Goal: Information Seeking & Learning: Learn about a topic

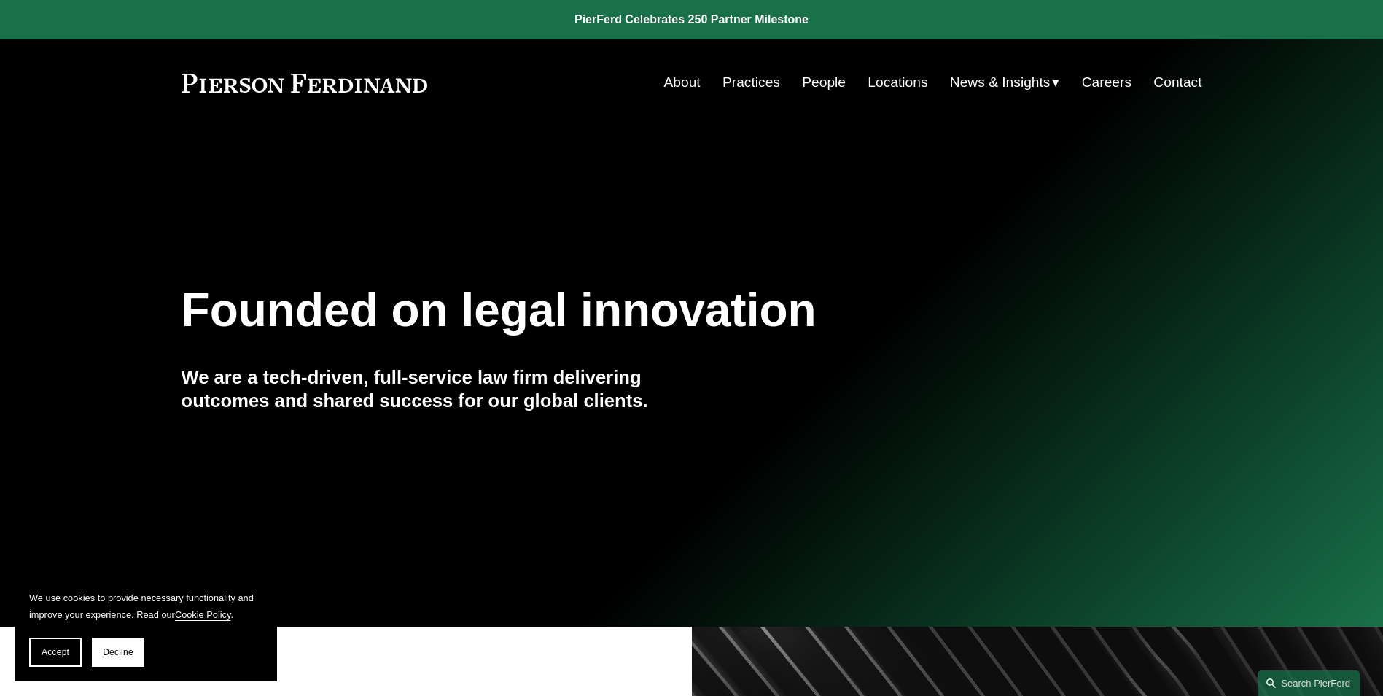
click at [741, 77] on link "Practices" at bounding box center [752, 83] width 58 height 28
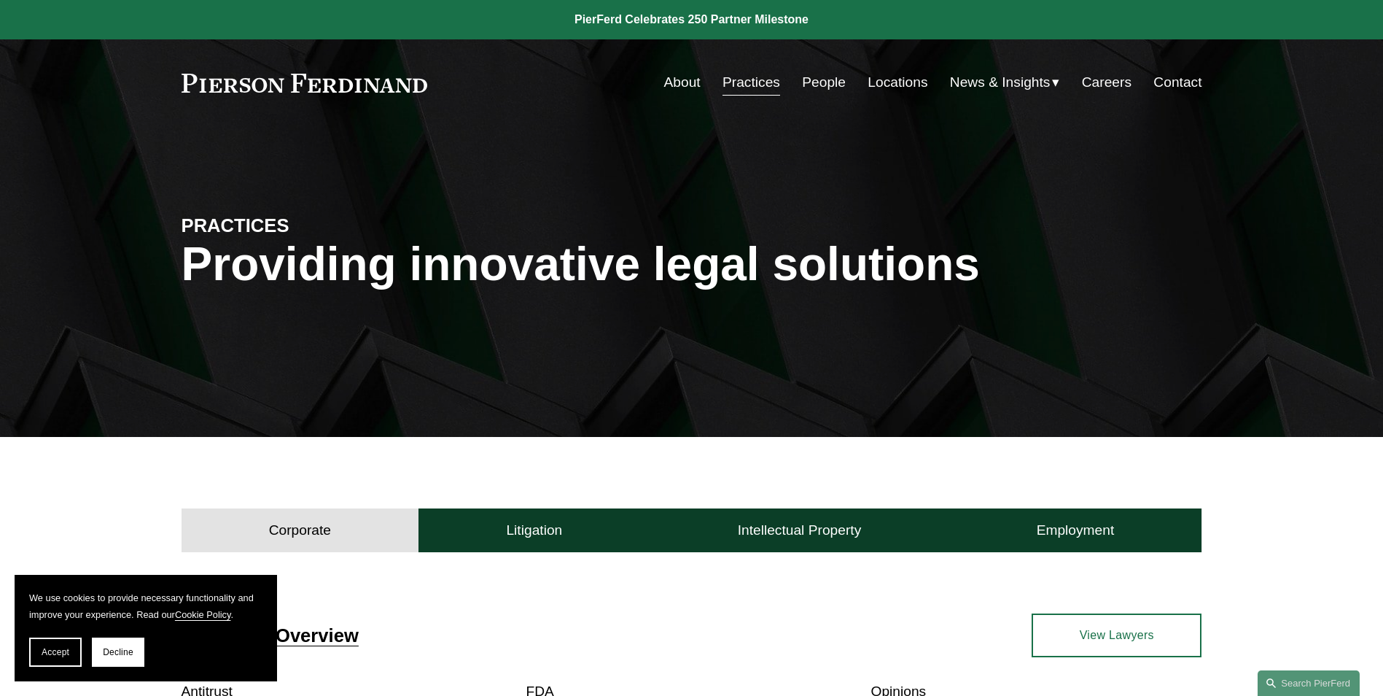
click at [190, 615] on link "Cookie Policy" at bounding box center [203, 614] width 56 height 11
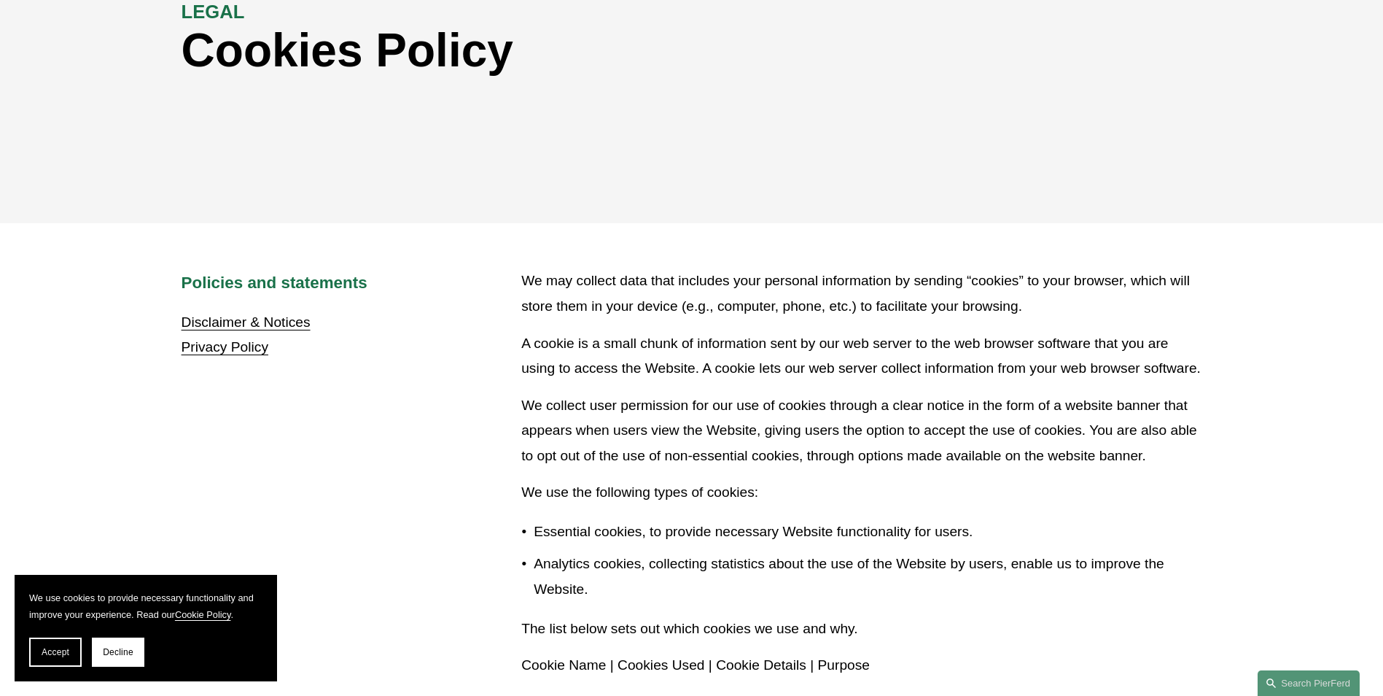
scroll to position [219, 0]
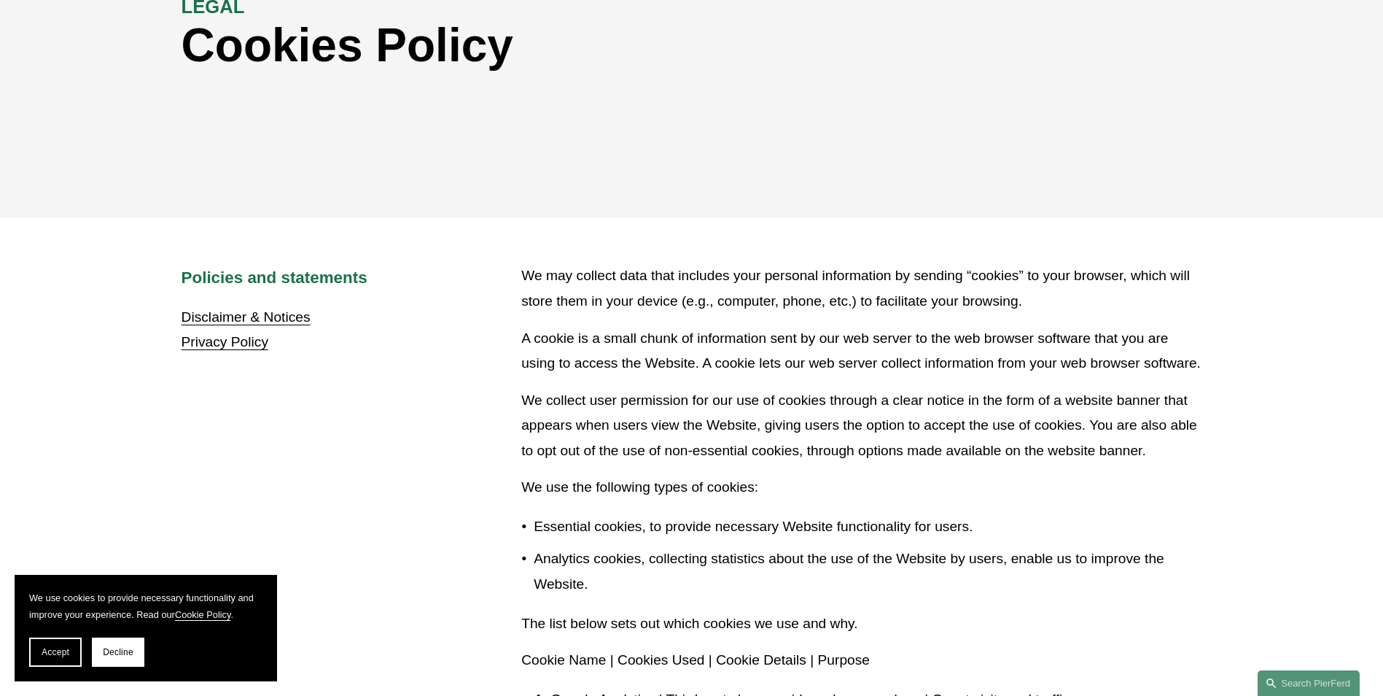
click at [233, 343] on link "Privacy Policy" at bounding box center [225, 341] width 87 height 15
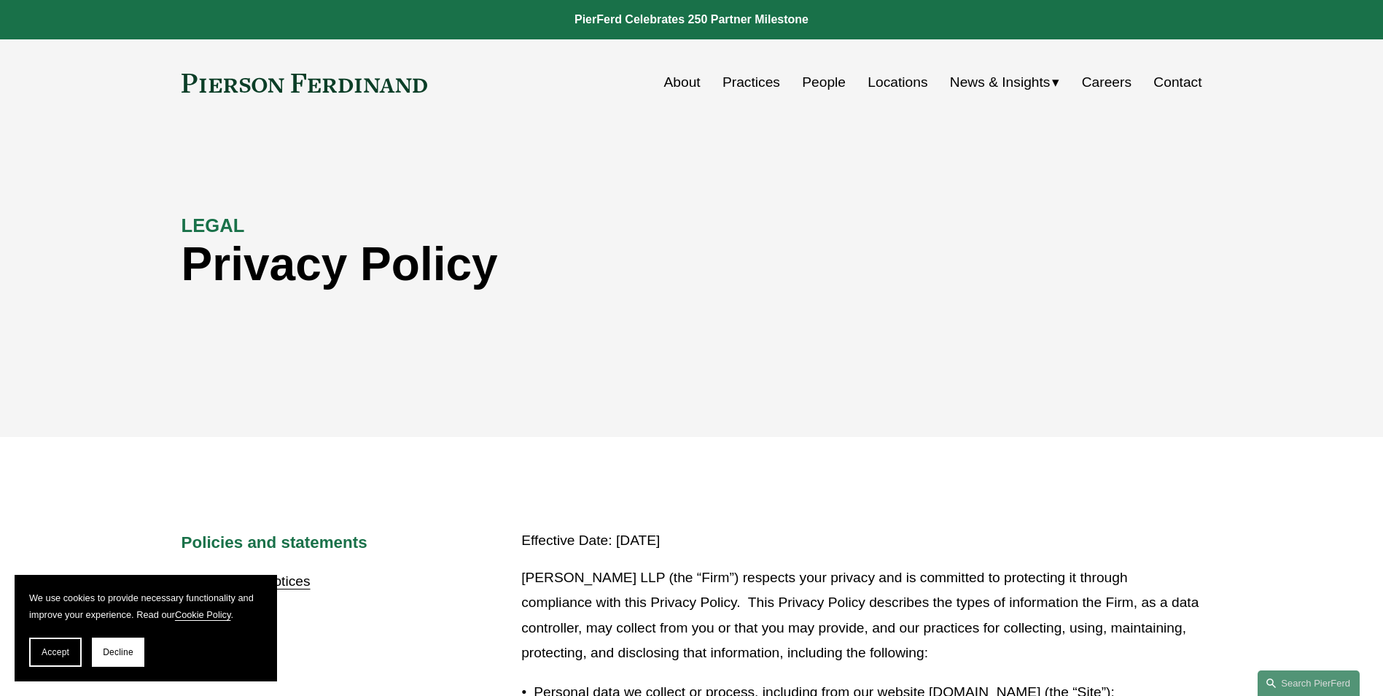
click at [760, 92] on link "Practices" at bounding box center [752, 83] width 58 height 28
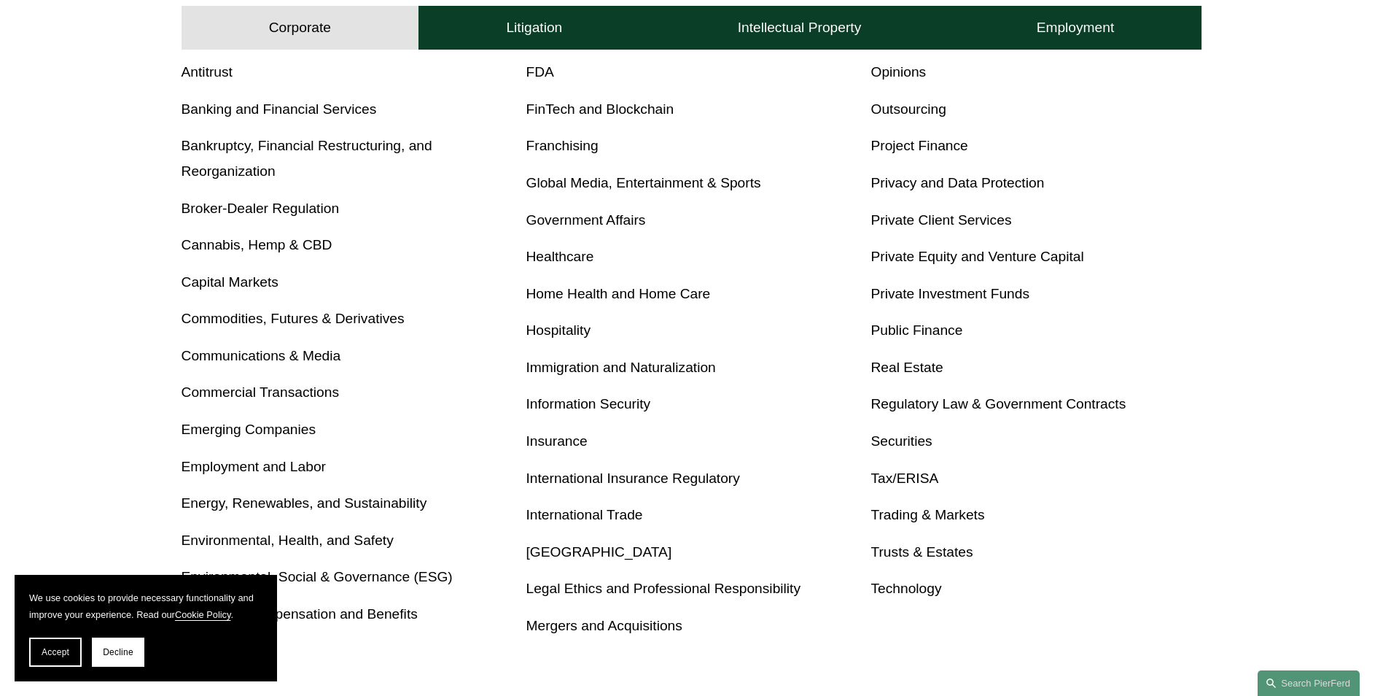
scroll to position [583, 0]
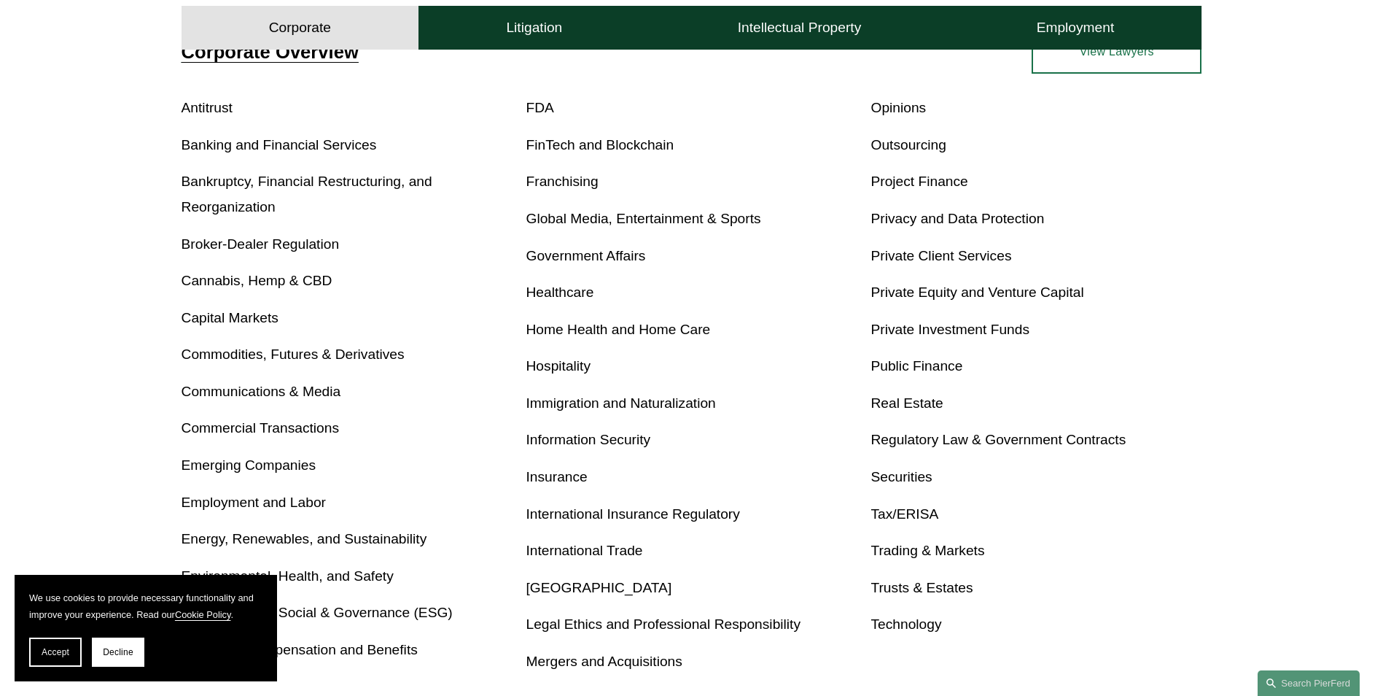
click at [906, 214] on link "Privacy and Data Protection" at bounding box center [958, 218] width 174 height 15
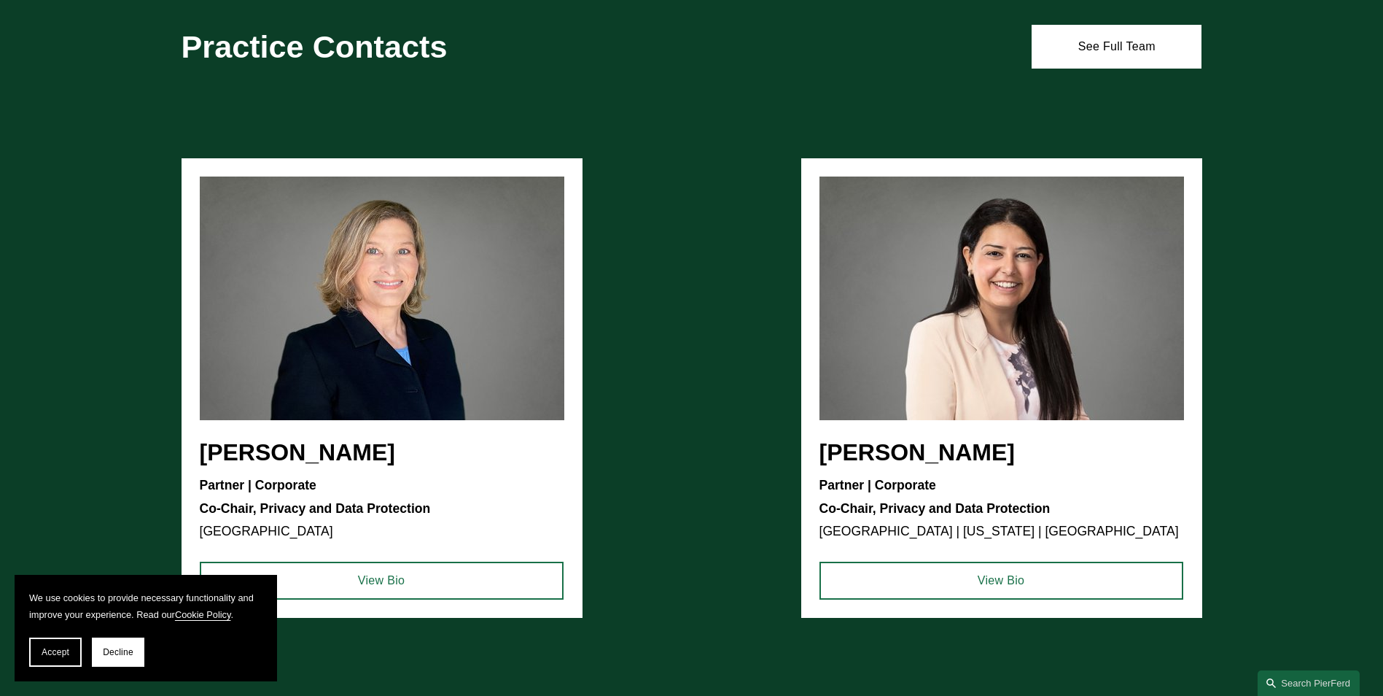
scroll to position [1167, 0]
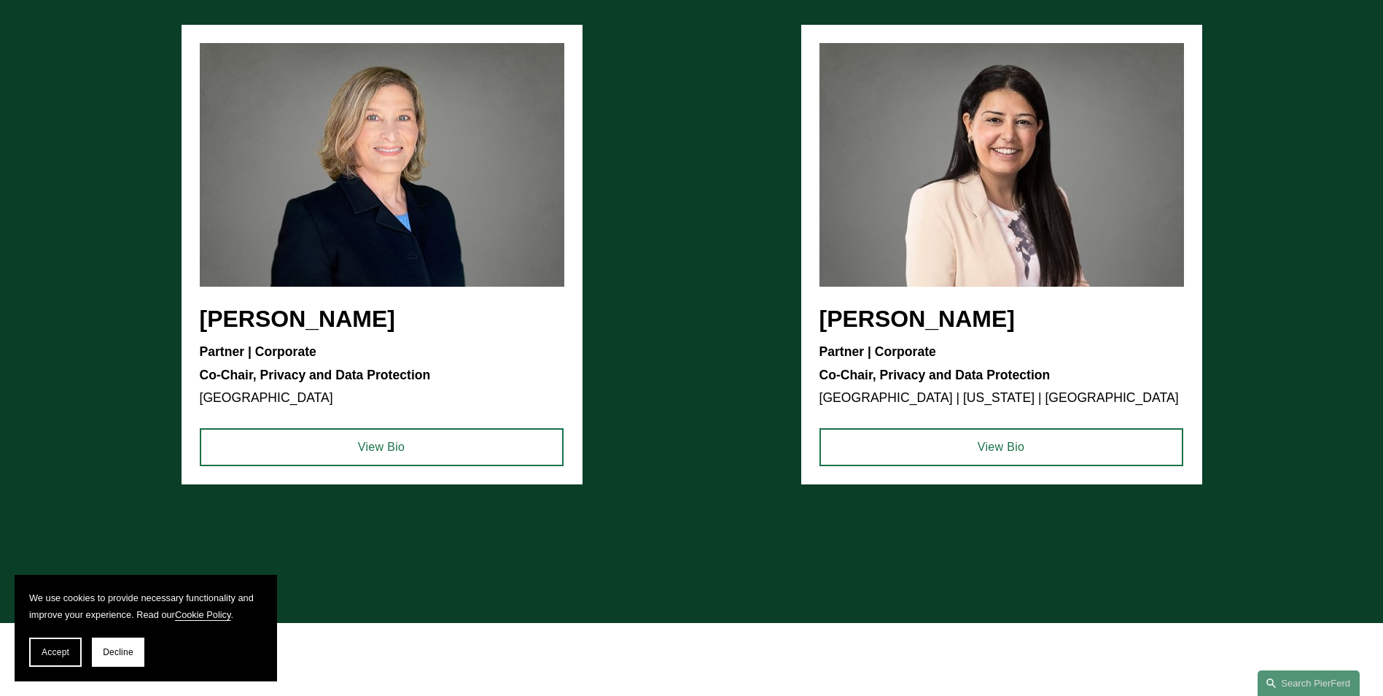
click at [922, 198] on ul "Kimberly Dempsey Booher Partner | Corporate Co-Chair, Privacy and Data Protecti…" at bounding box center [692, 254] width 1021 height 459
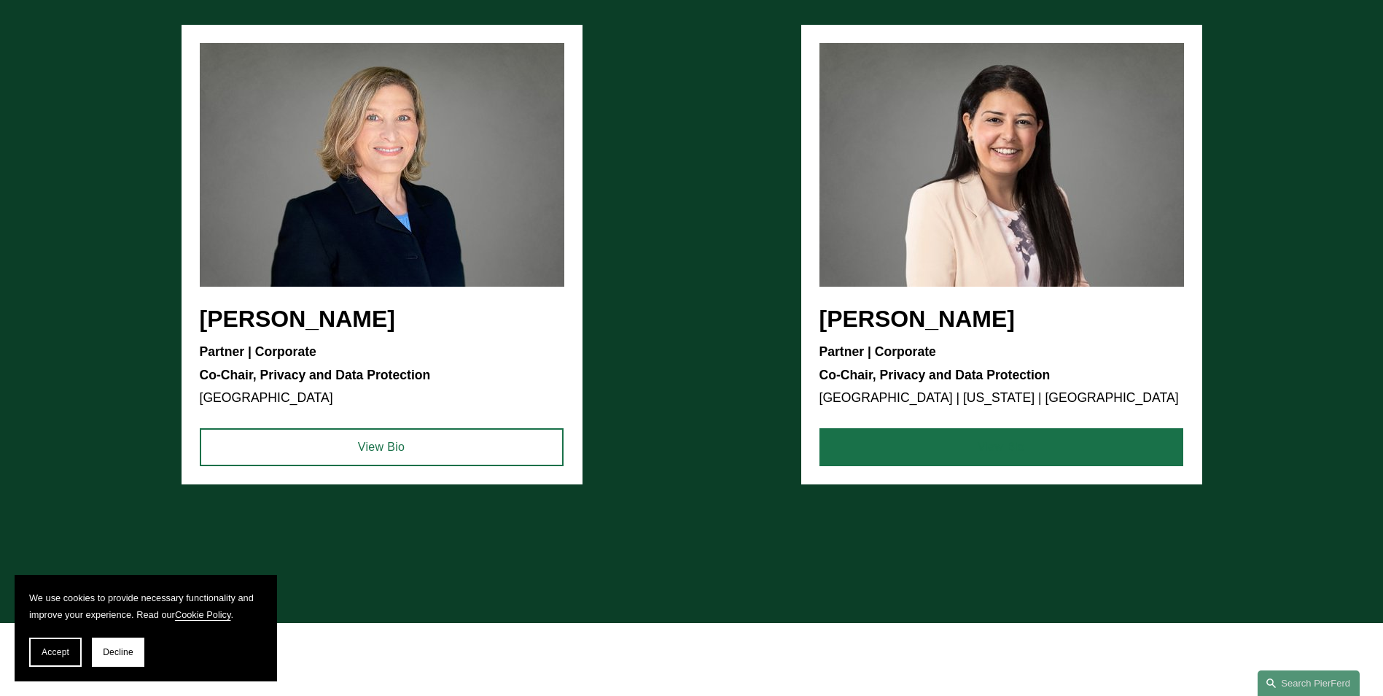
click at [1008, 456] on link "View Bio" at bounding box center [1002, 447] width 364 height 38
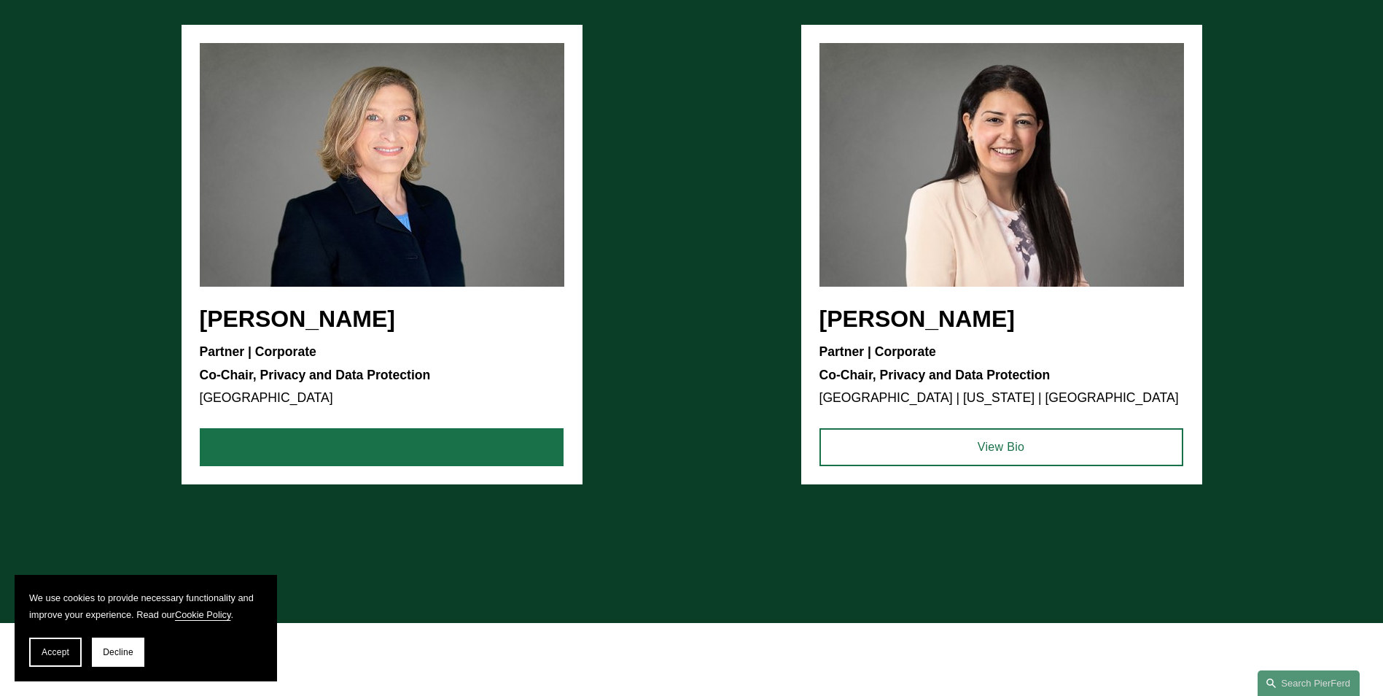
click at [362, 463] on link "View Bio" at bounding box center [382, 447] width 364 height 38
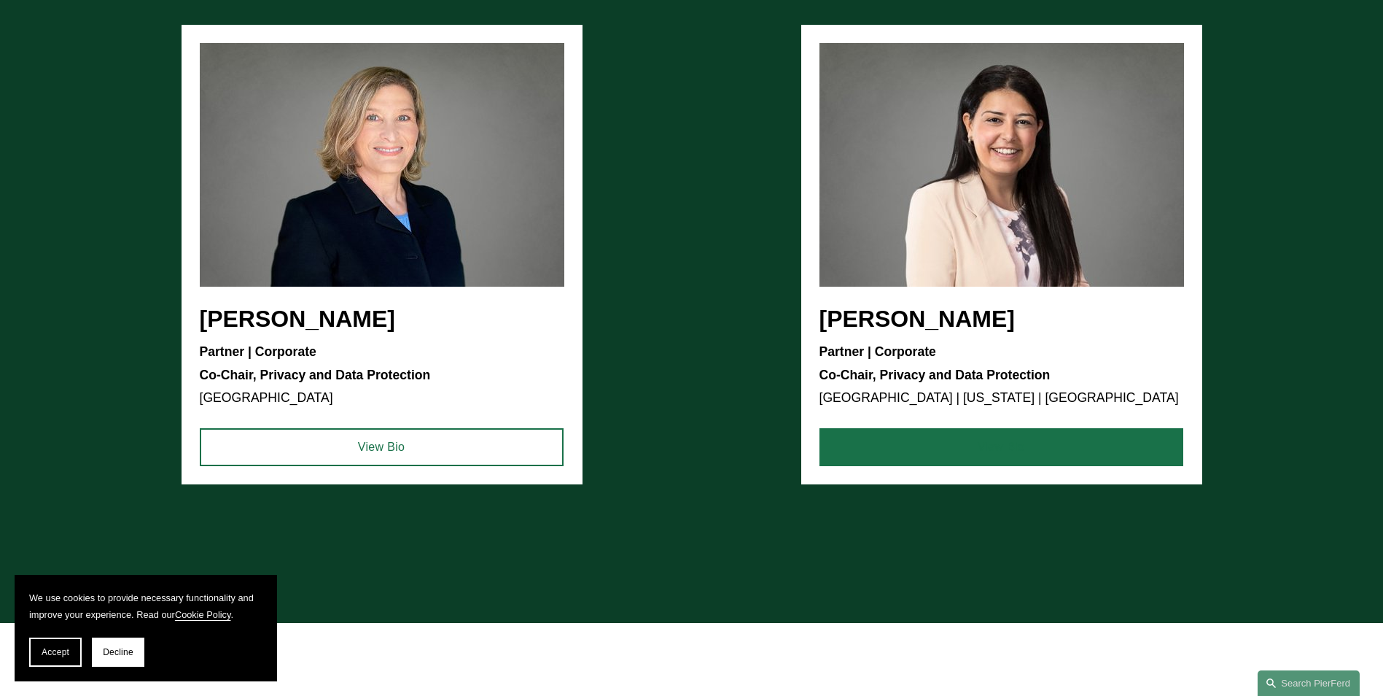
click at [1022, 439] on link "View Bio" at bounding box center [1002, 447] width 364 height 38
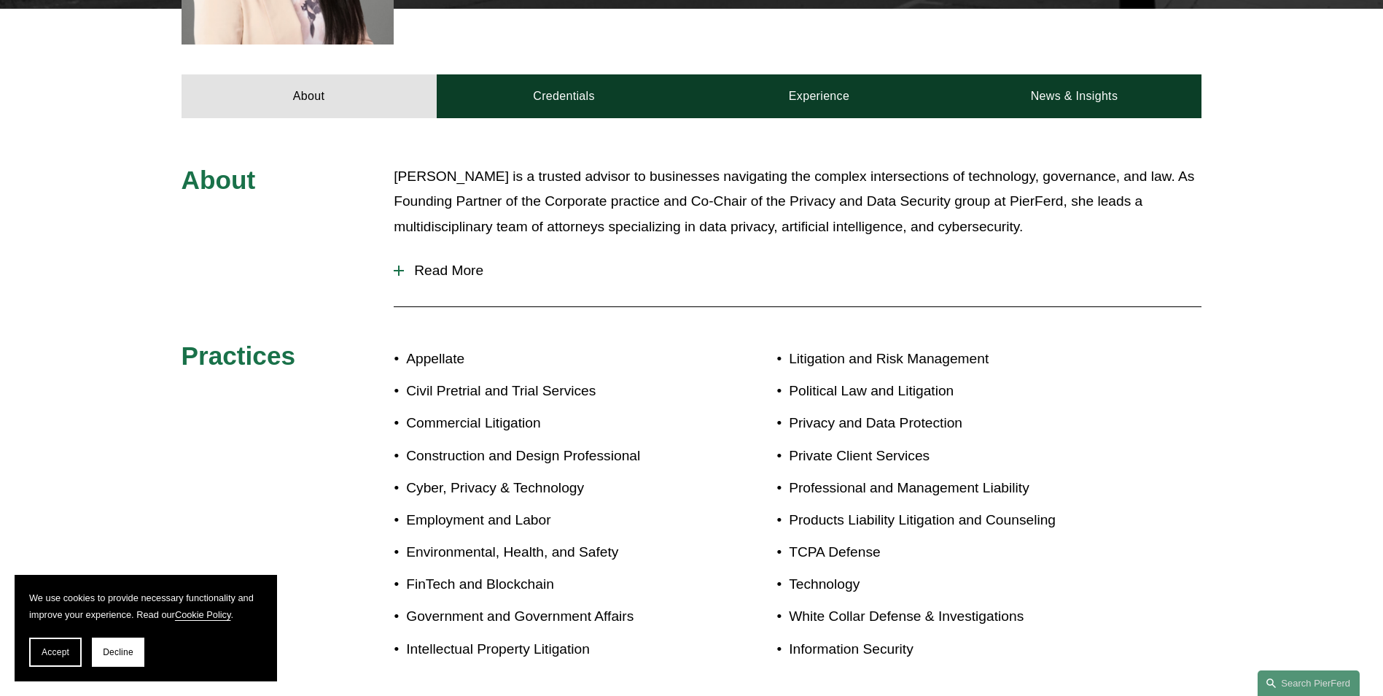
scroll to position [510, 0]
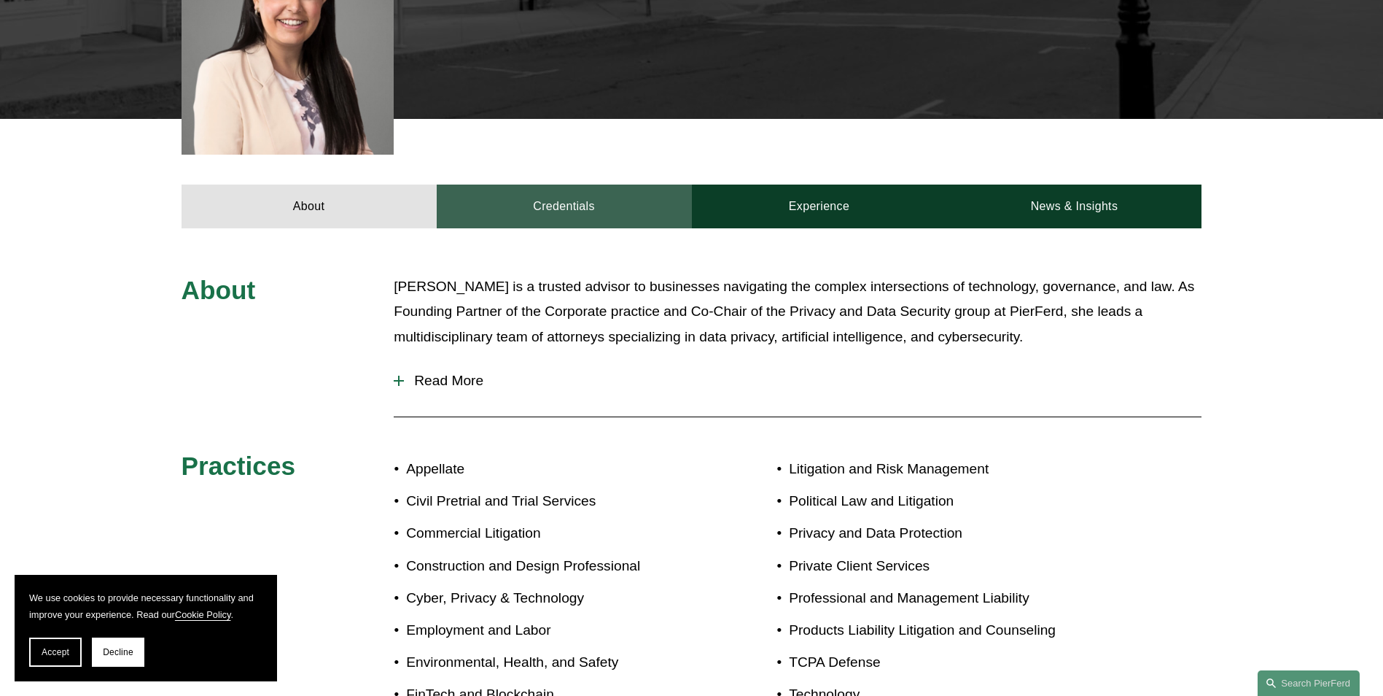
click at [631, 194] on link "Credentials" at bounding box center [564, 206] width 255 height 44
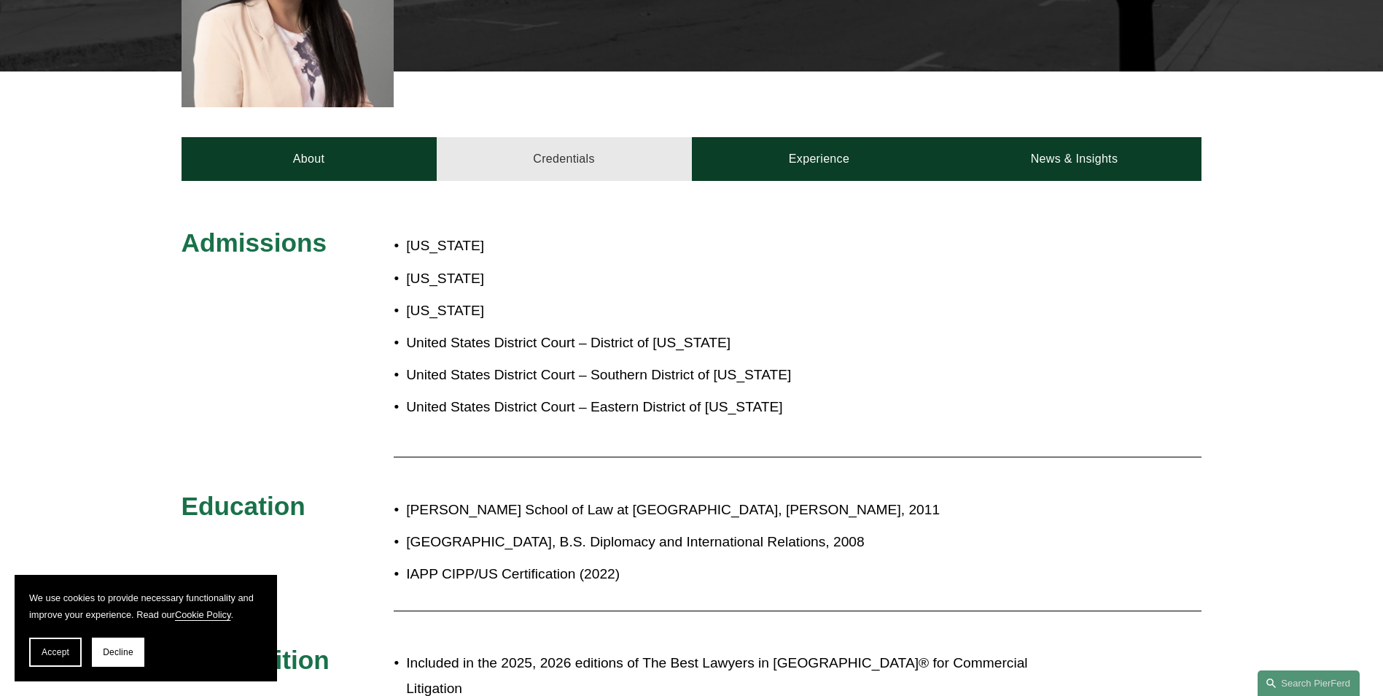
scroll to position [583, 0]
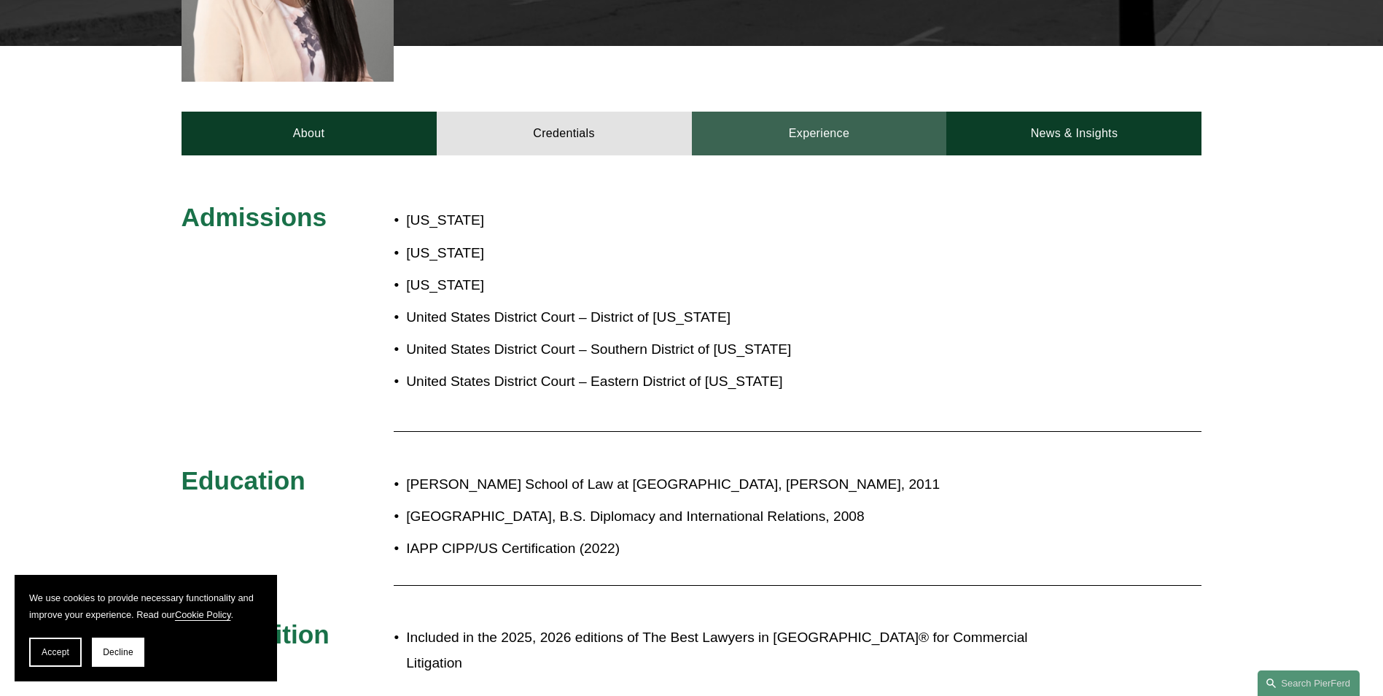
click at [799, 123] on link "Experience" at bounding box center [819, 134] width 255 height 44
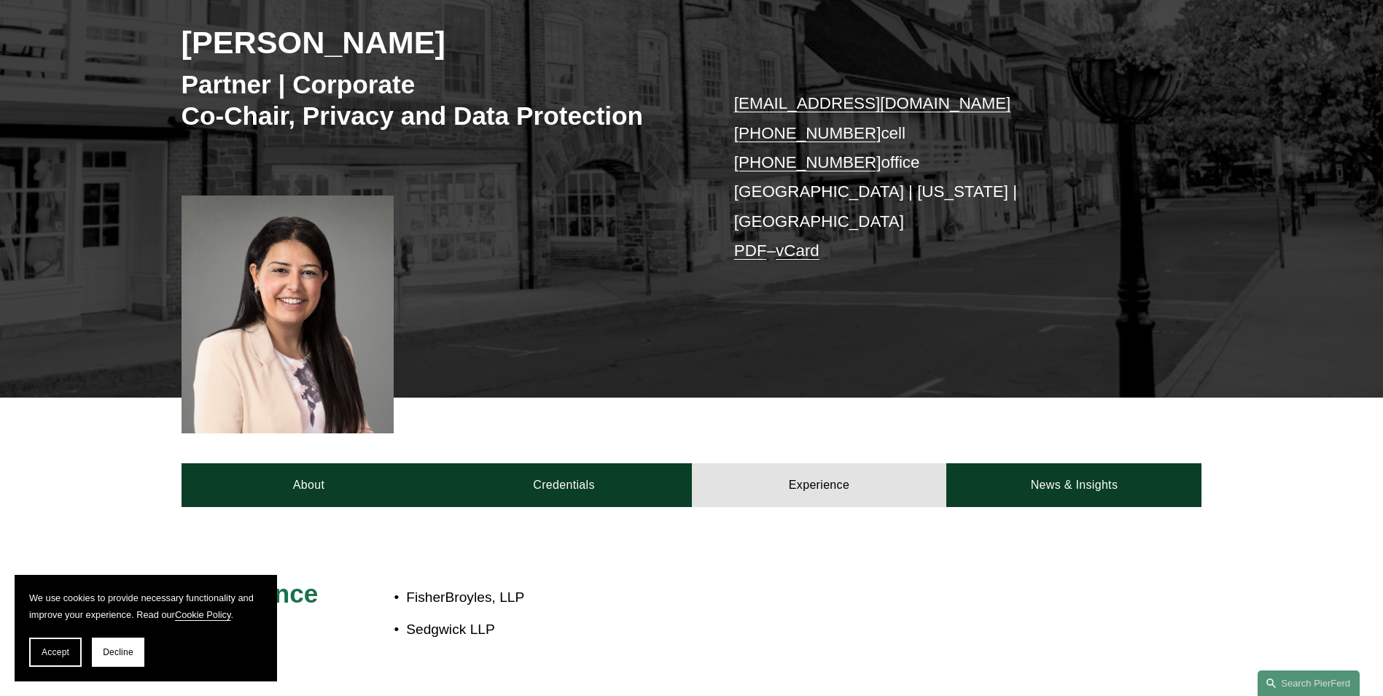
scroll to position [219, 0]
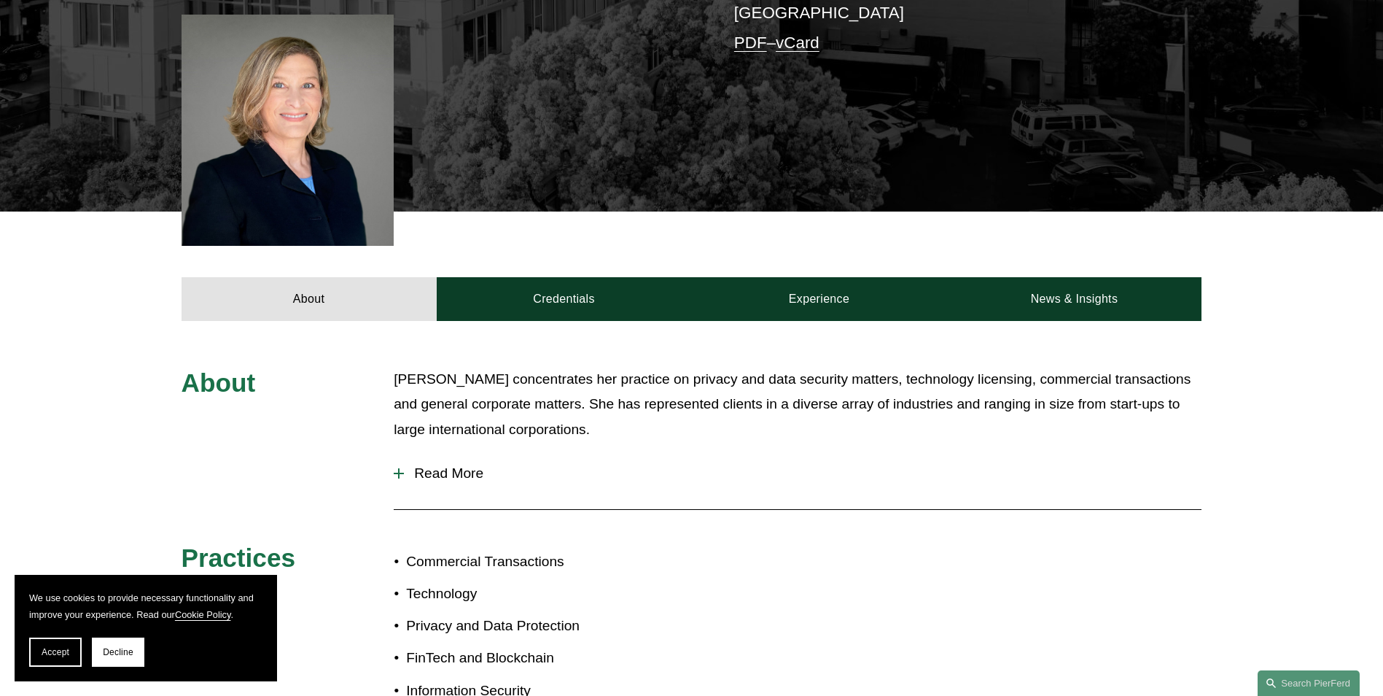
scroll to position [438, 0]
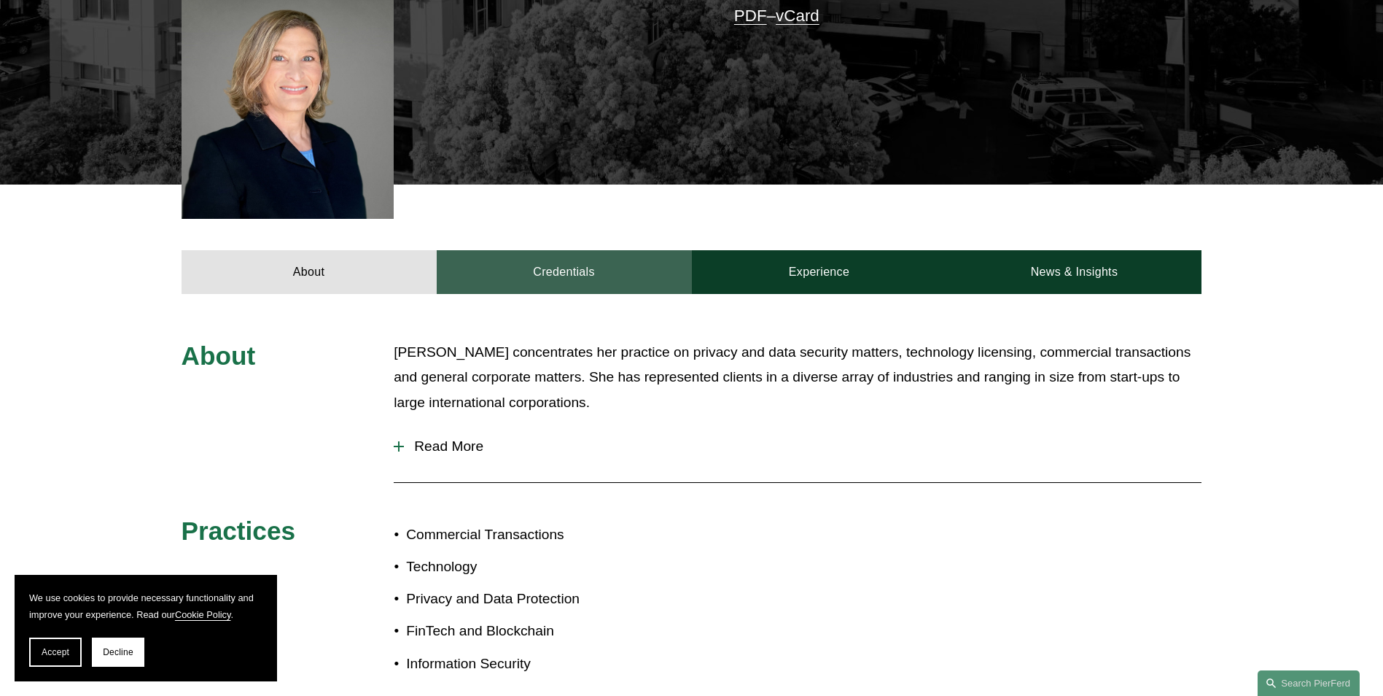
click at [607, 270] on link "Credentials" at bounding box center [564, 272] width 255 height 44
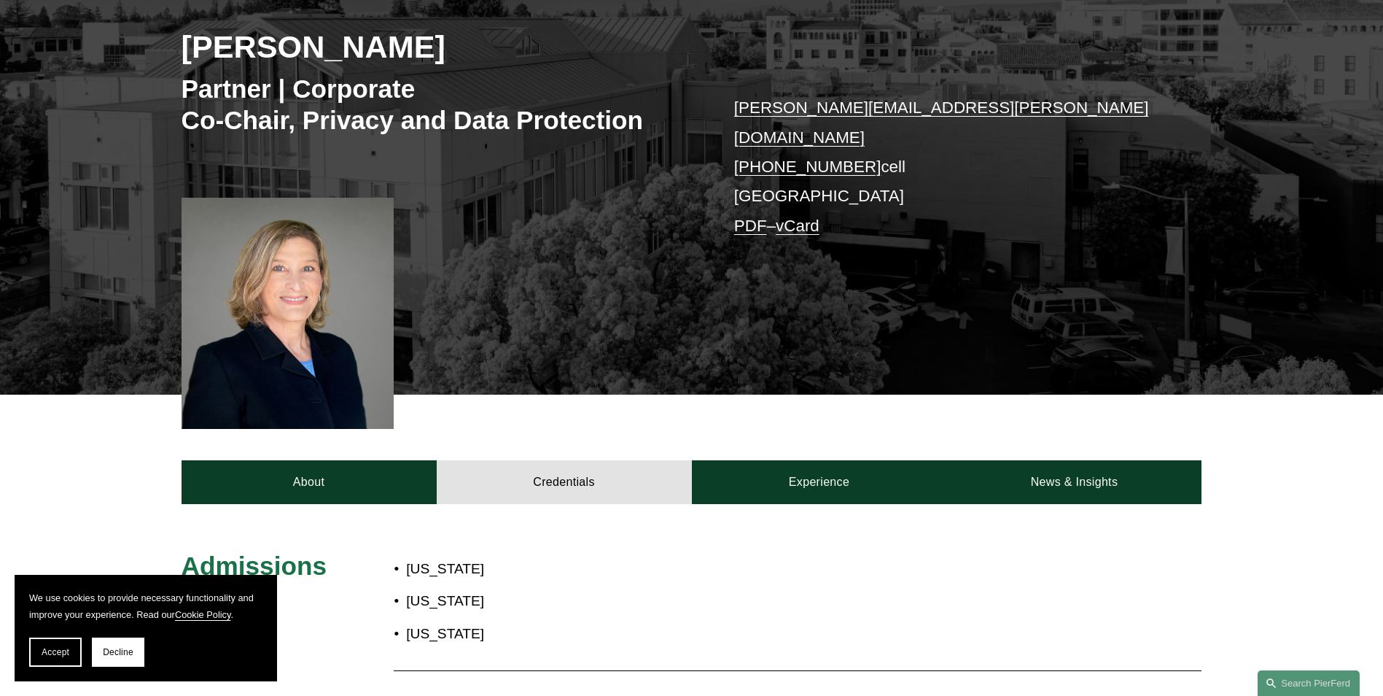
scroll to position [219, 0]
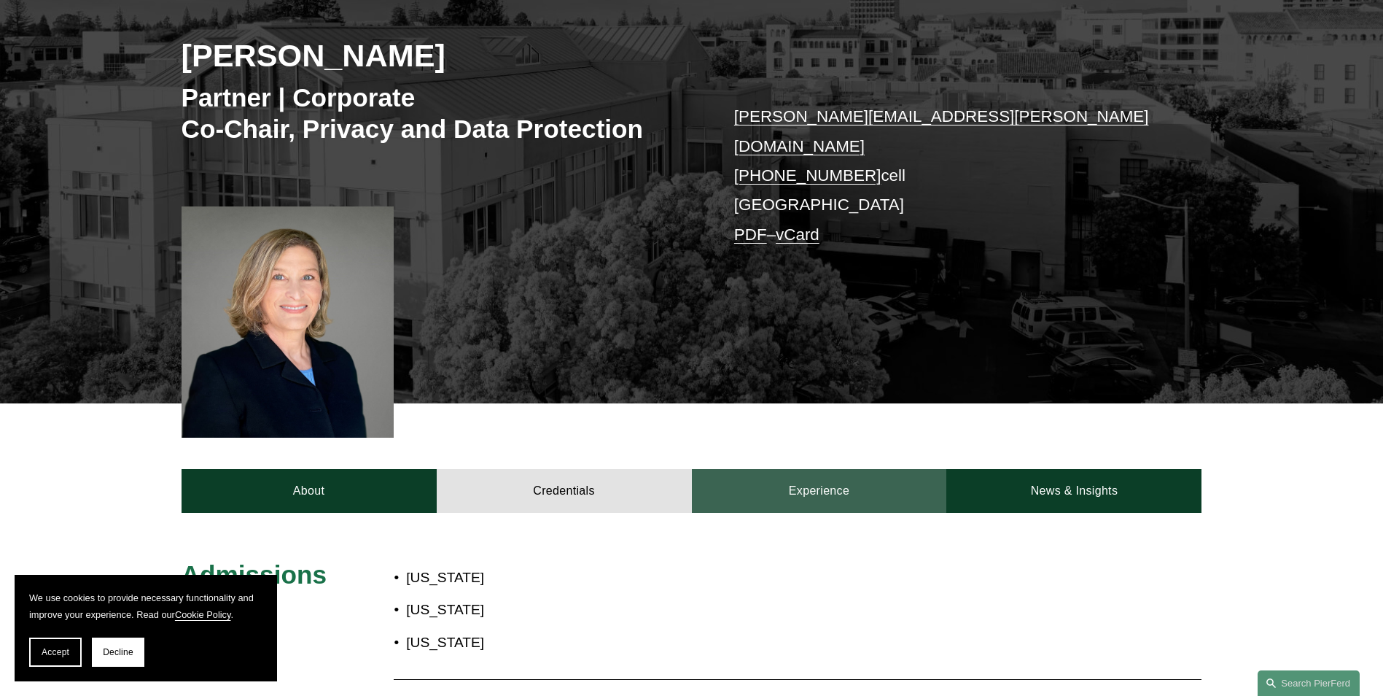
click at [817, 489] on link "Experience" at bounding box center [819, 491] width 255 height 44
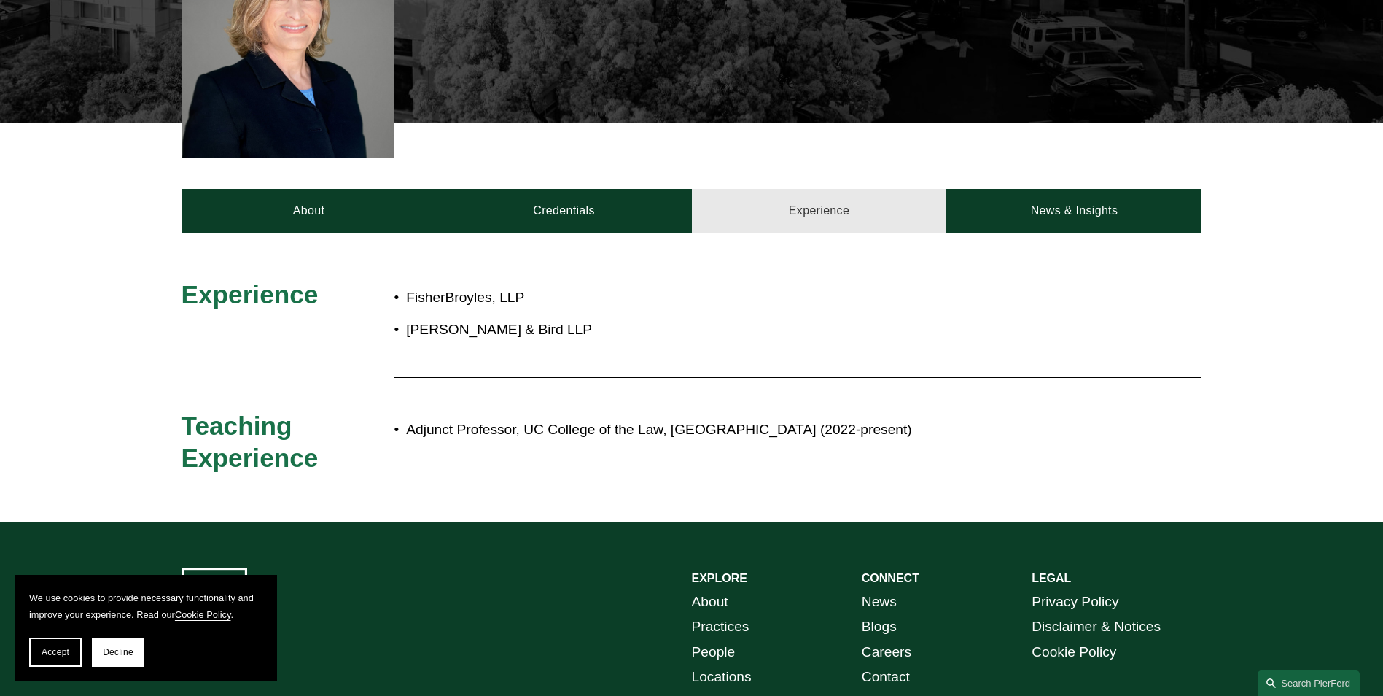
scroll to position [510, 0]
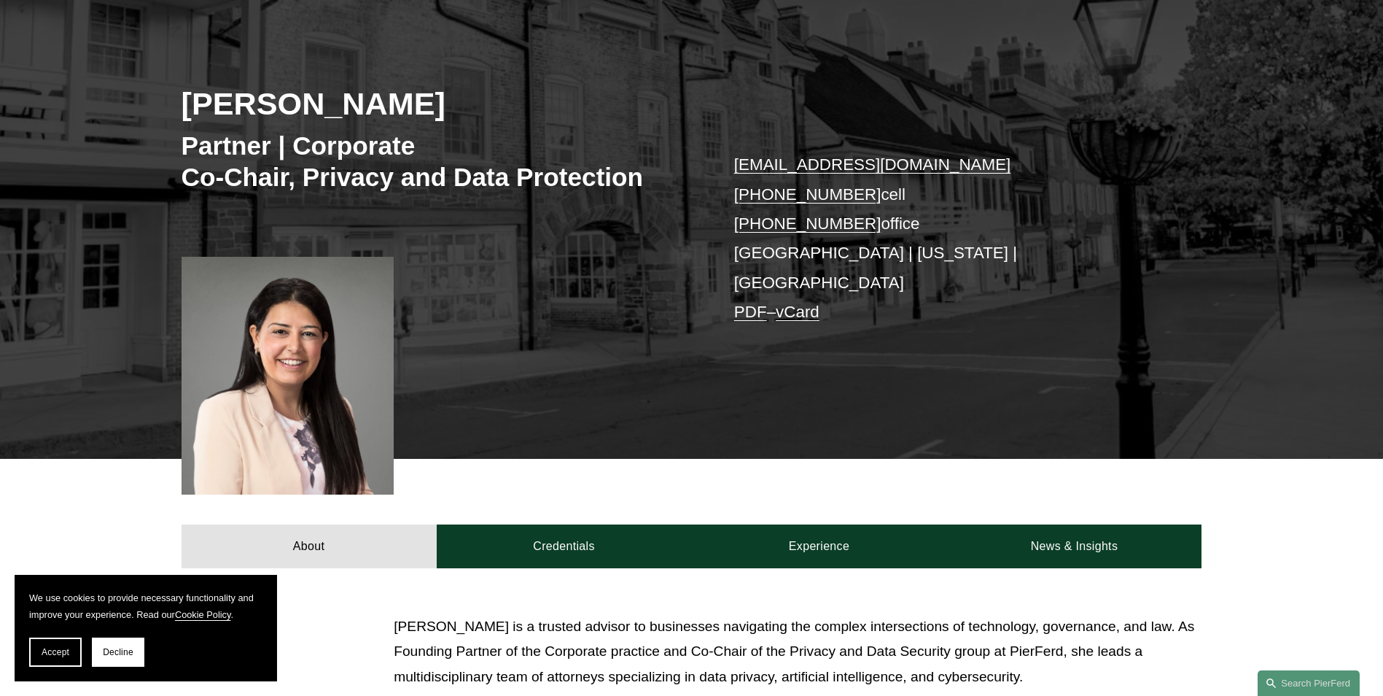
scroll to position [365, 0]
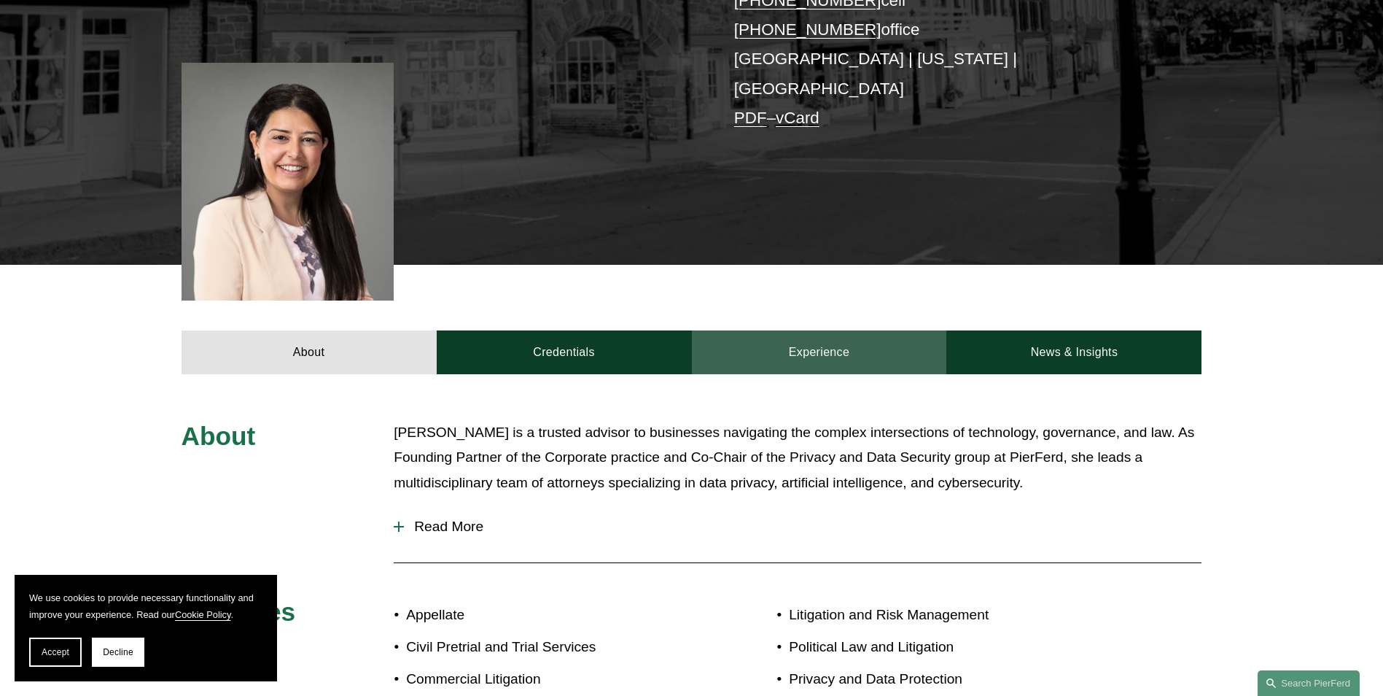
click at [912, 336] on link "Experience" at bounding box center [819, 352] width 255 height 44
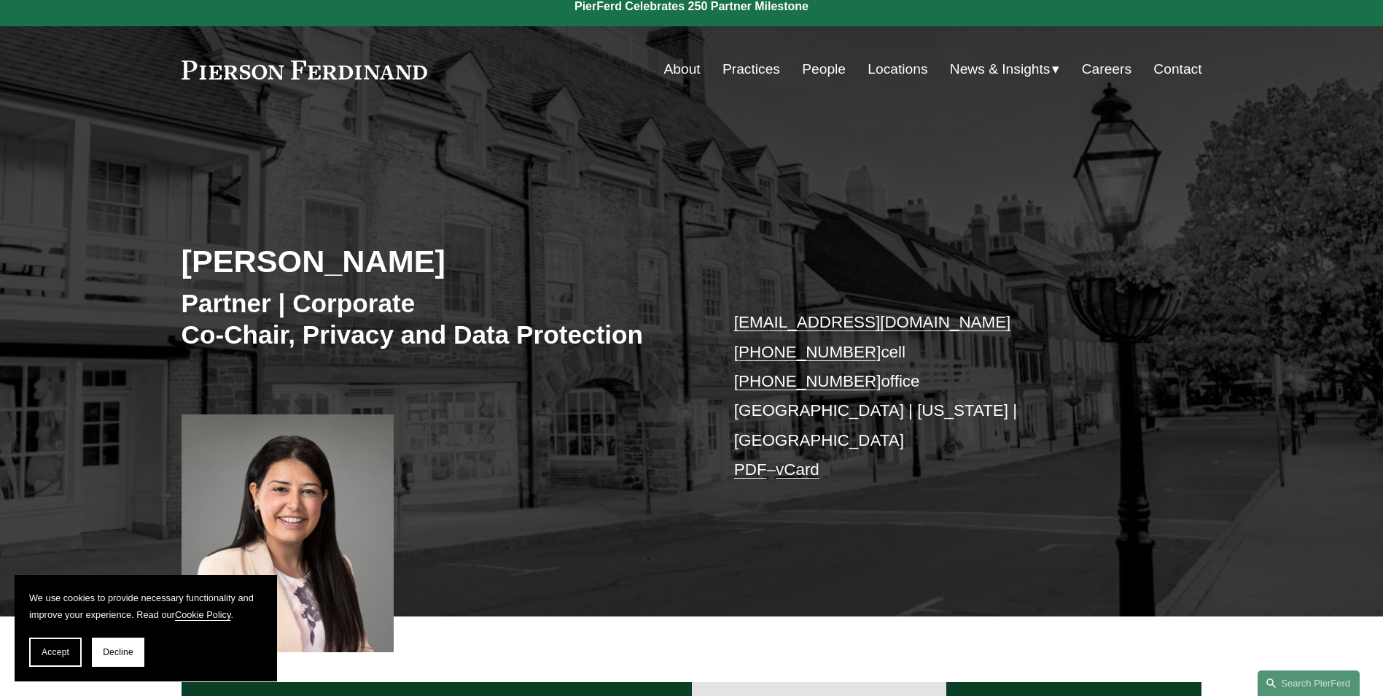
scroll to position [0, 0]
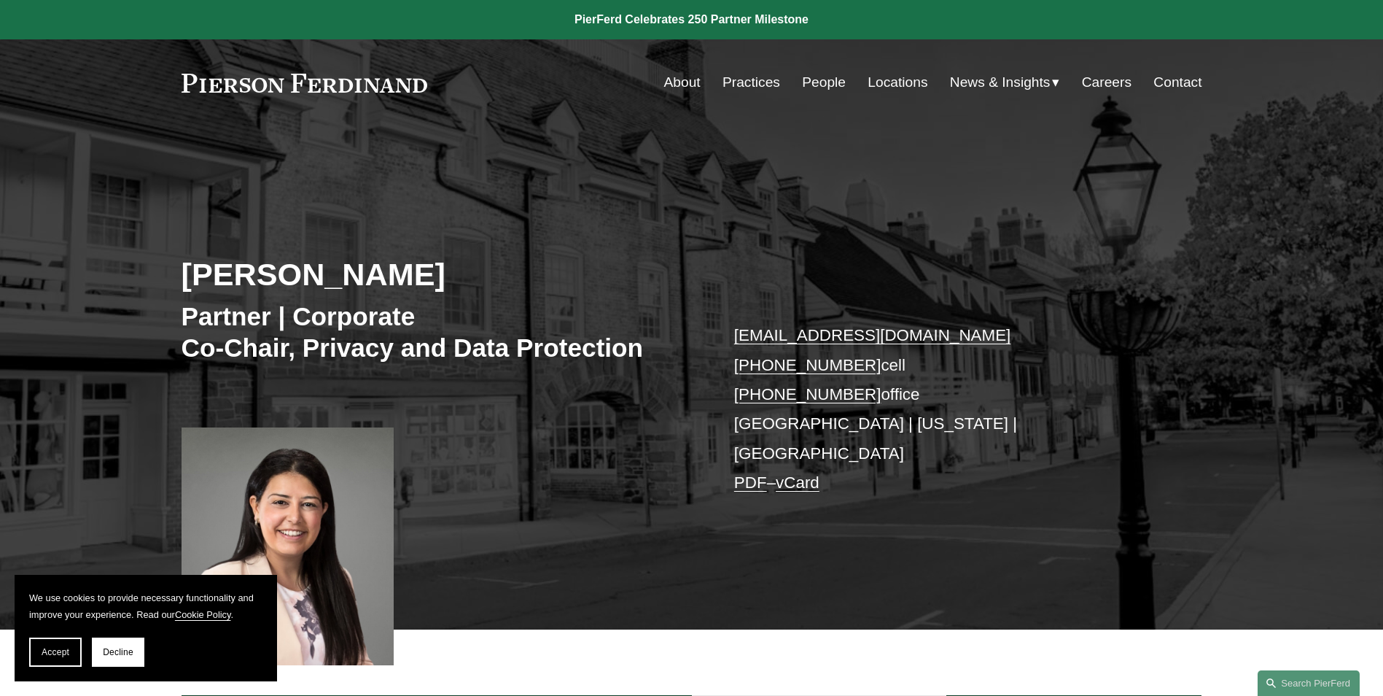
click at [738, 85] on link "Practices" at bounding box center [752, 83] width 58 height 28
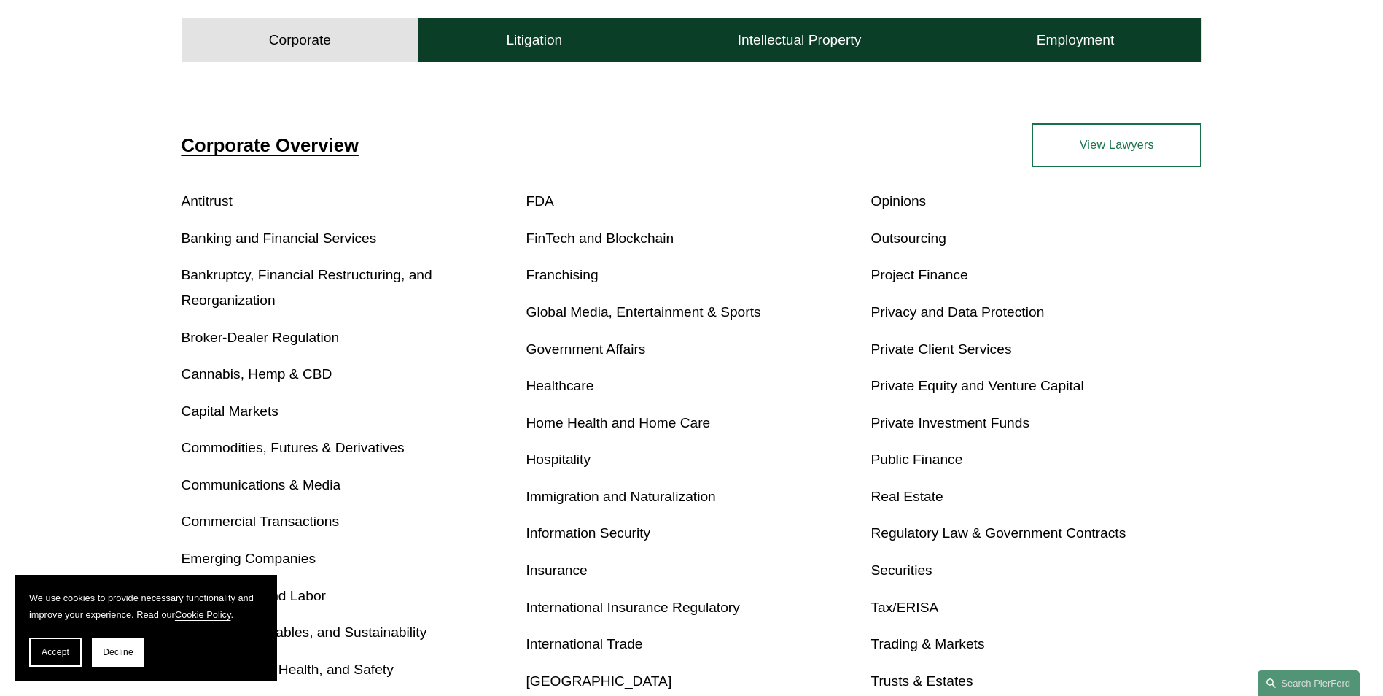
scroll to position [729, 0]
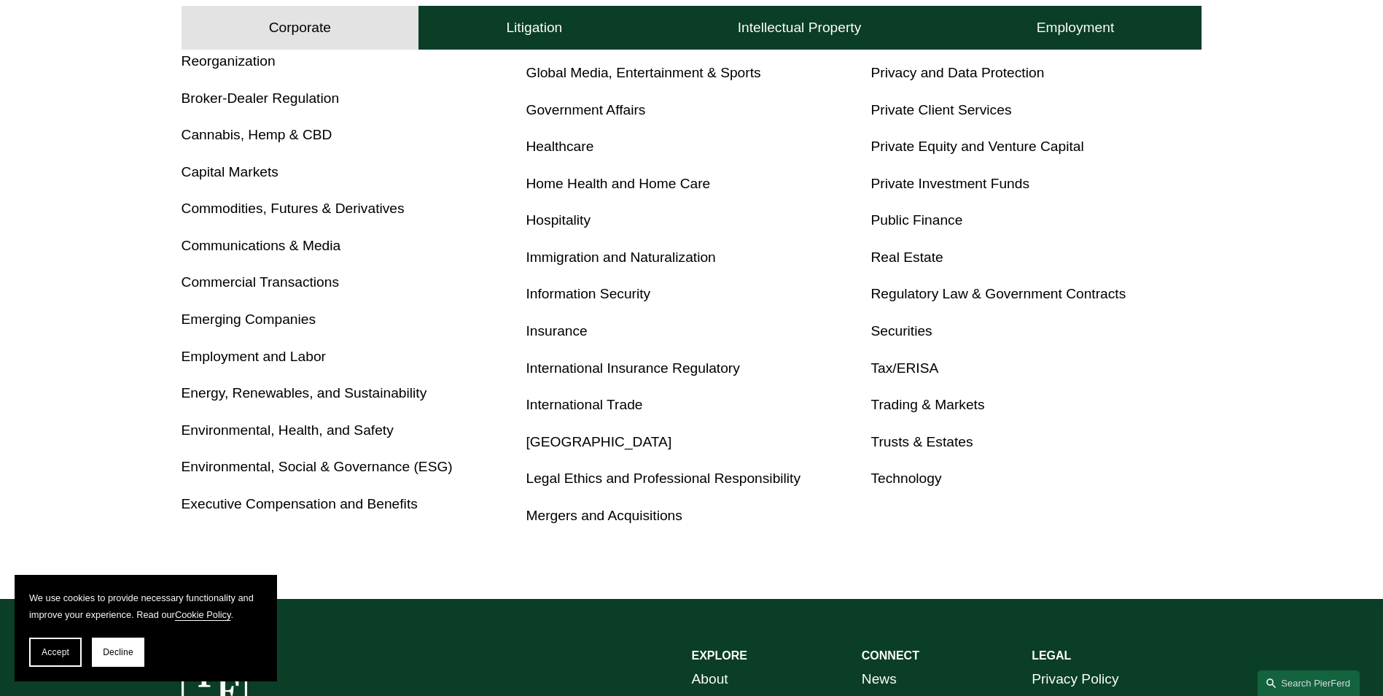
click at [983, 78] on link "Privacy and Data Protection" at bounding box center [958, 72] width 174 height 15
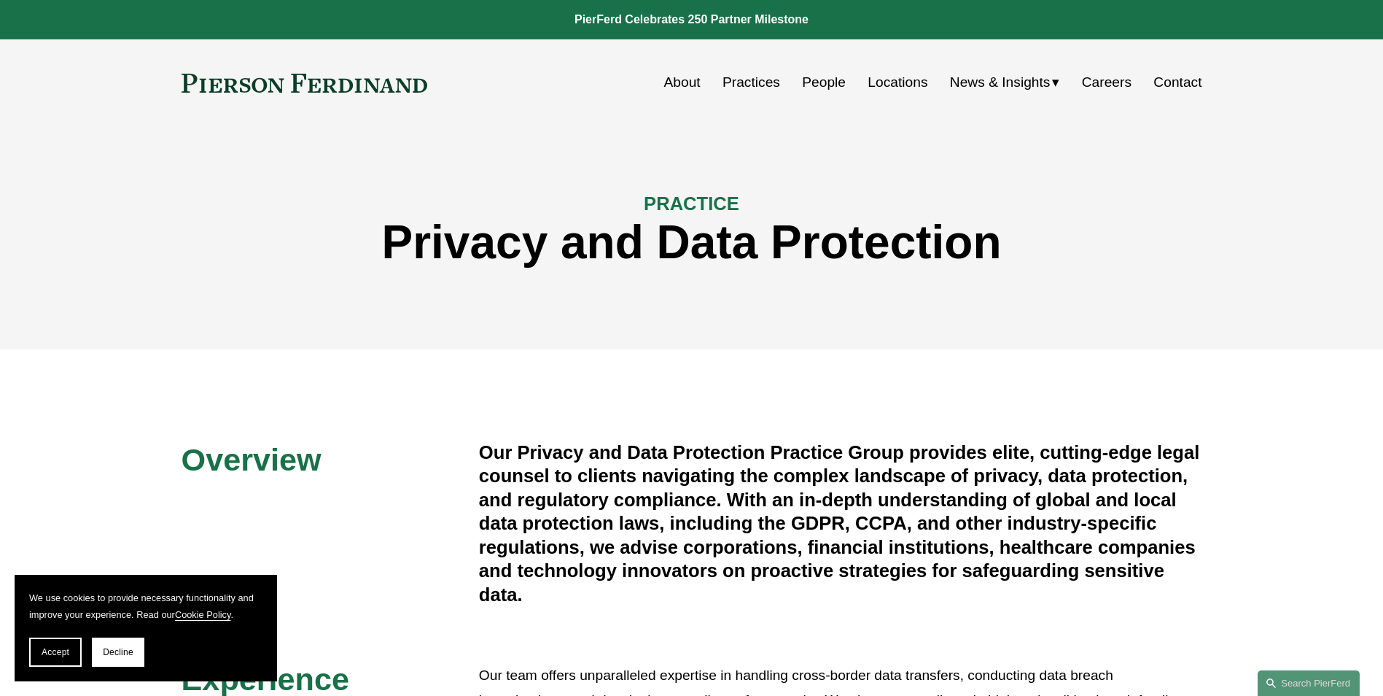
click at [1186, 85] on link "Contact" at bounding box center [1178, 83] width 48 height 28
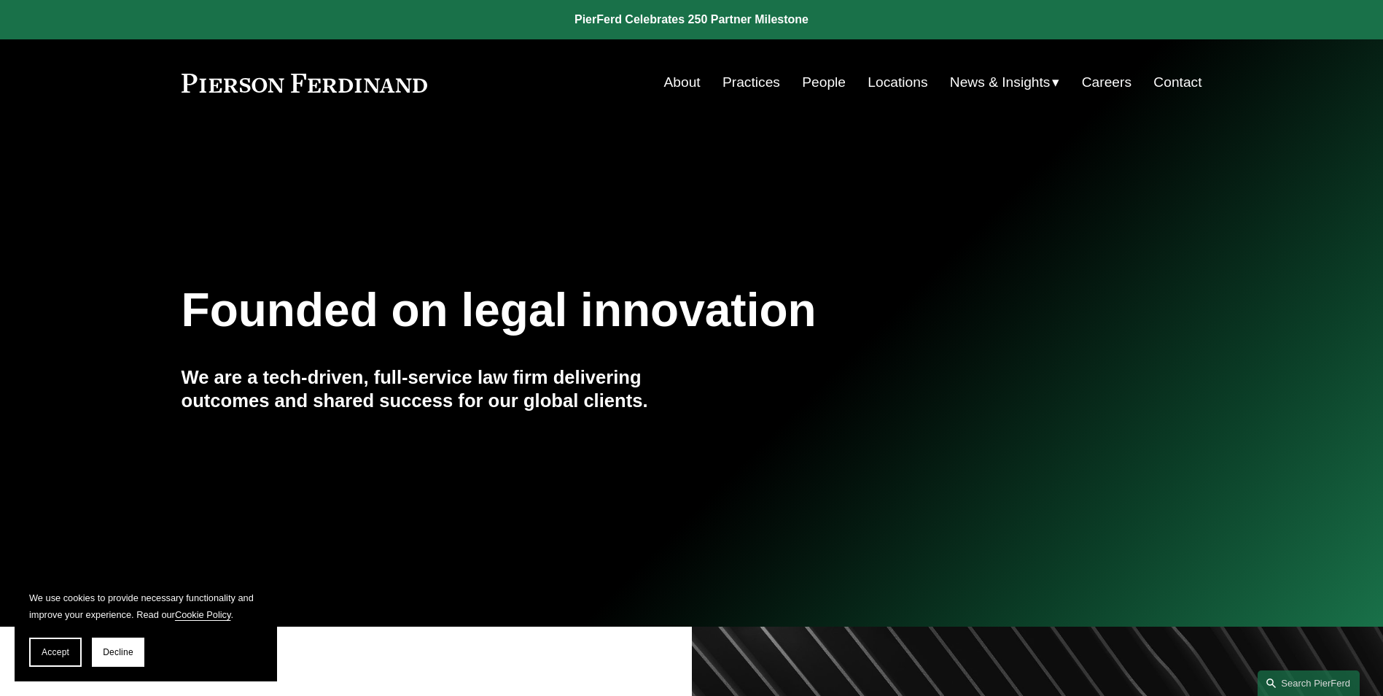
click at [1105, 90] on link "Careers" at bounding box center [1107, 83] width 50 height 28
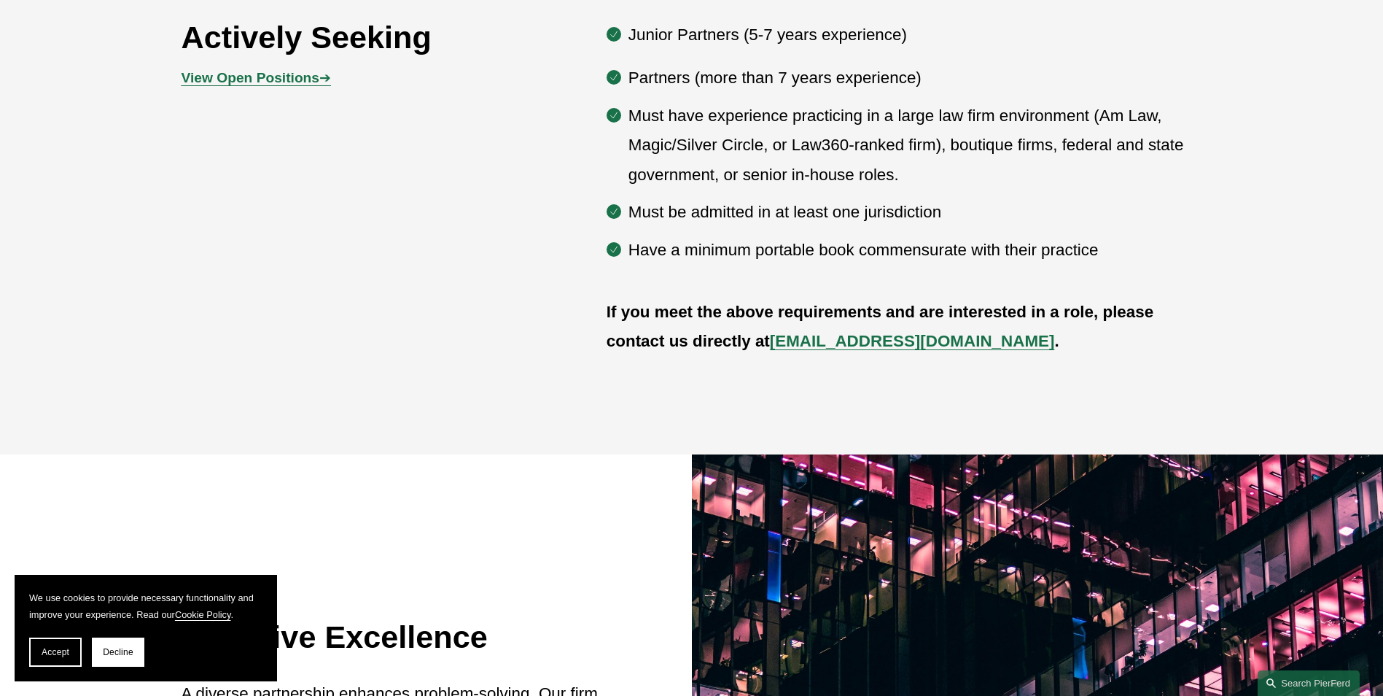
scroll to position [948, 0]
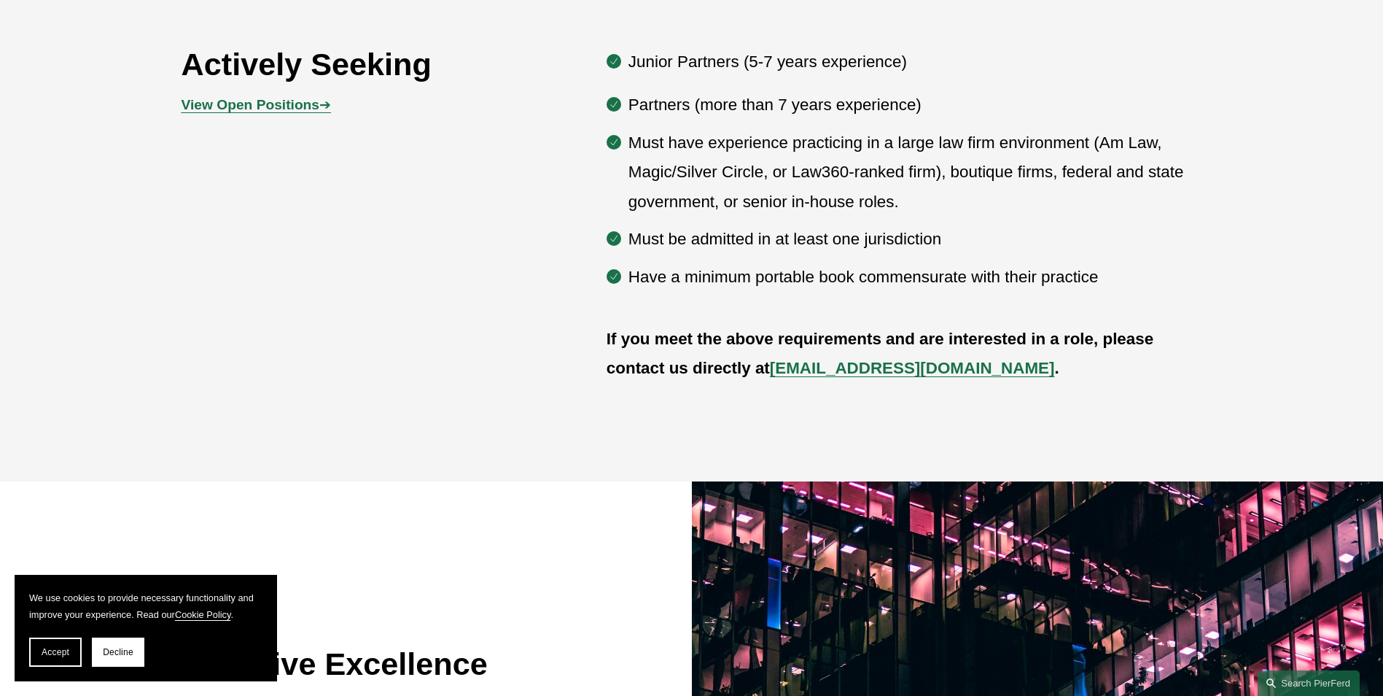
click at [236, 110] on strong "View Open Positions" at bounding box center [251, 104] width 138 height 15
